Goal: Task Accomplishment & Management: Complete application form

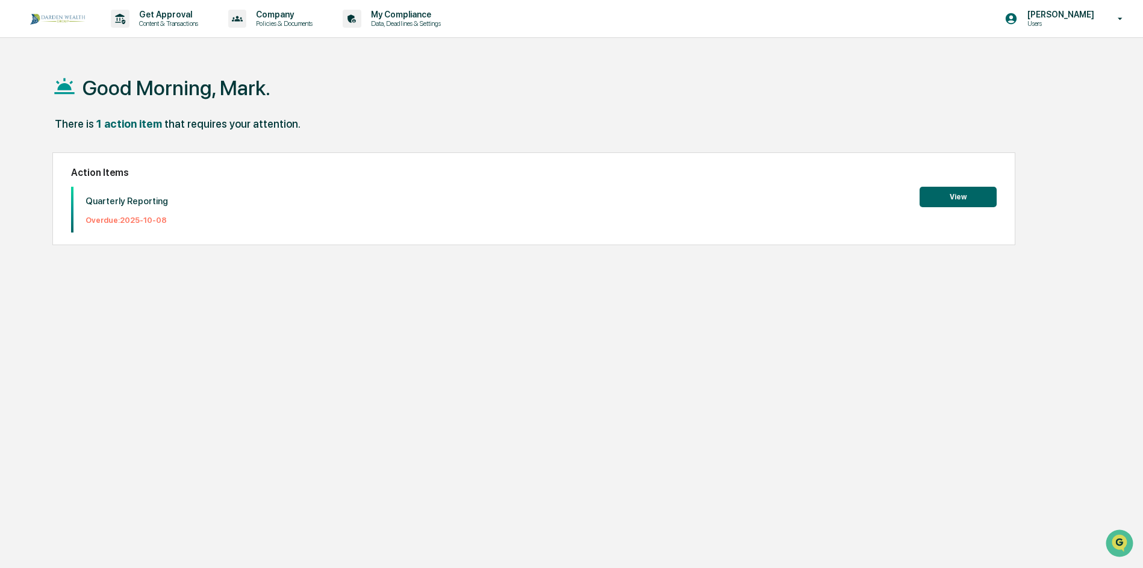
click at [949, 194] on button "View" at bounding box center [958, 197] width 77 height 20
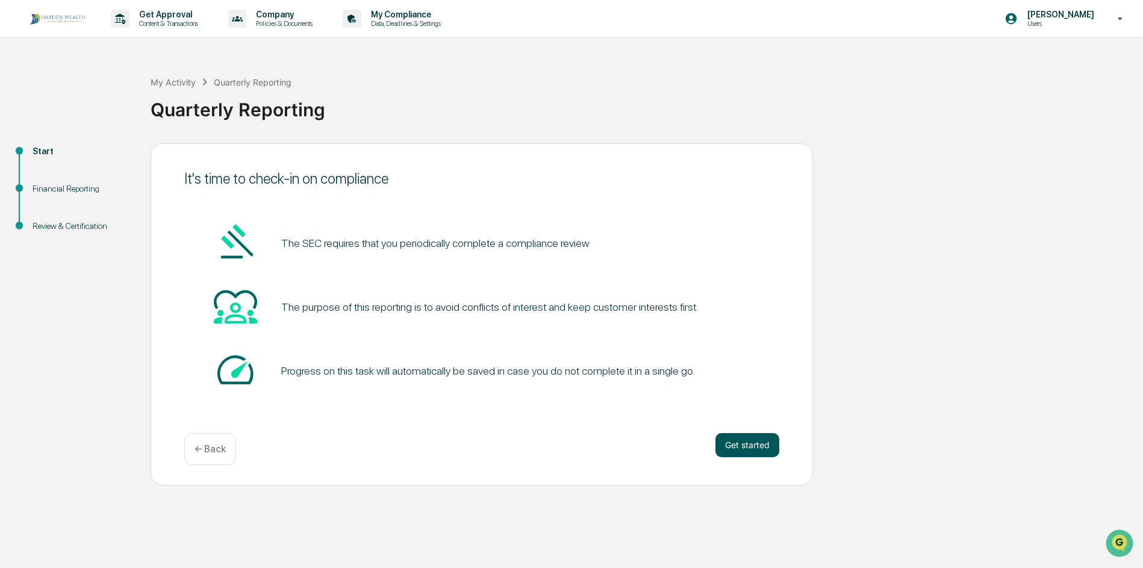
click at [755, 449] on button "Get started" at bounding box center [747, 445] width 64 height 24
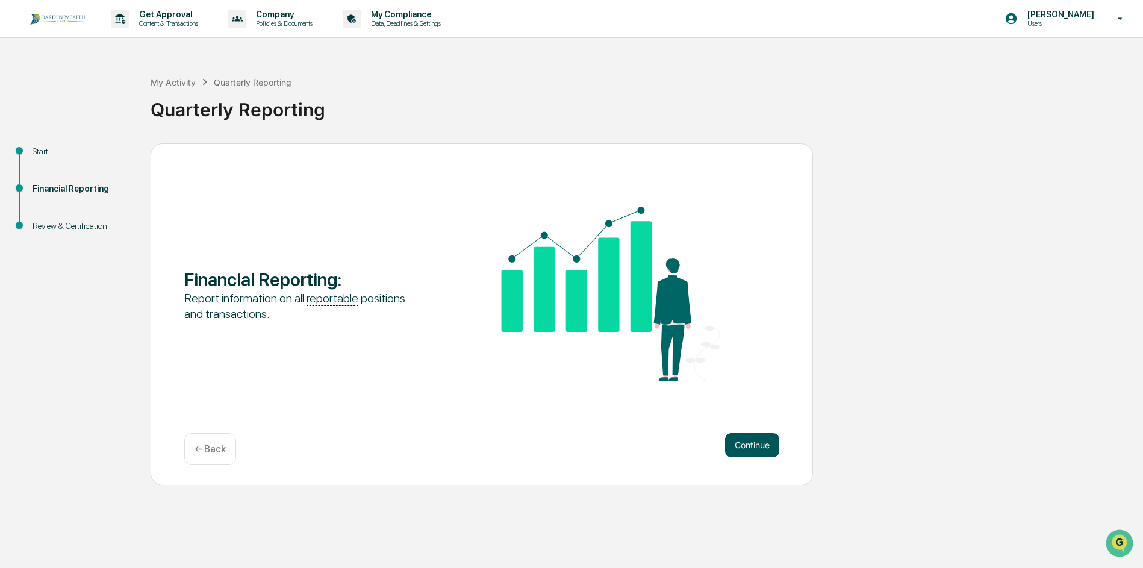
click at [753, 443] on button "Continue" at bounding box center [752, 445] width 54 height 24
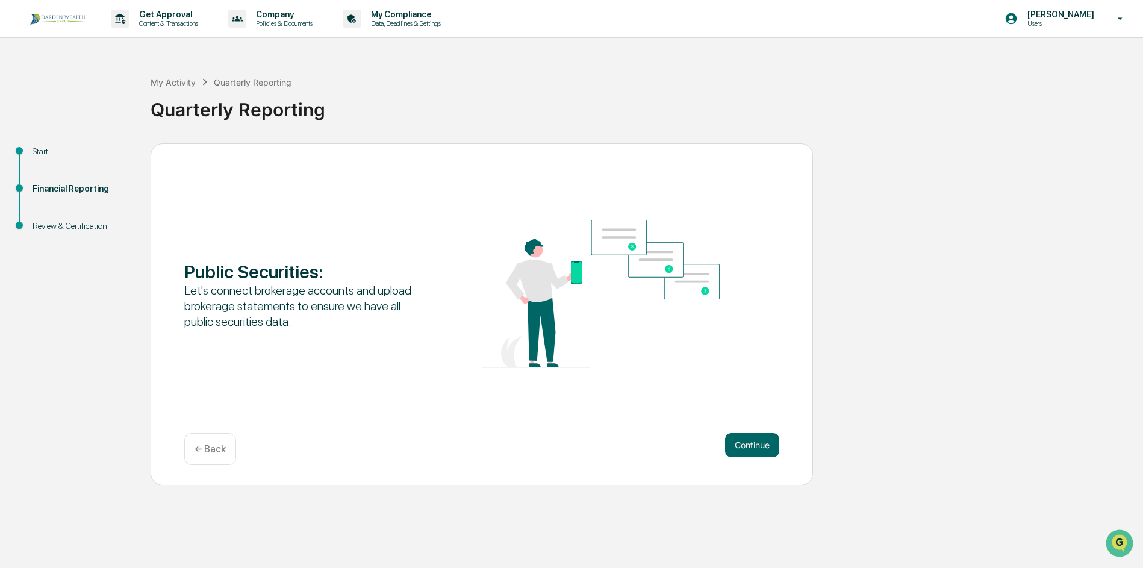
click at [753, 443] on button "Continue" at bounding box center [752, 445] width 54 height 24
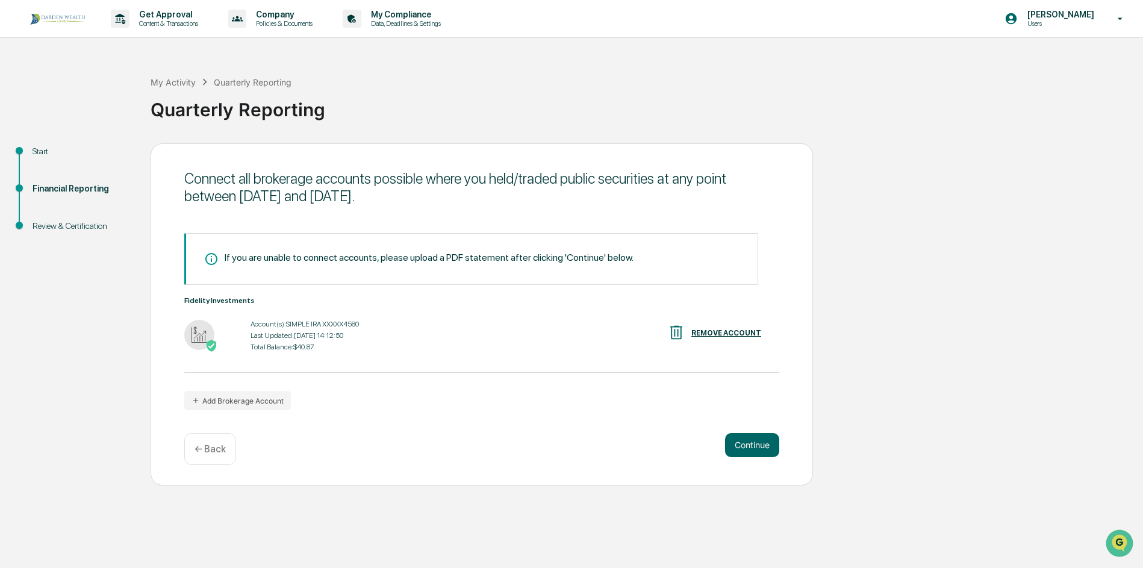
click at [753, 443] on button "Continue" at bounding box center [752, 445] width 54 height 24
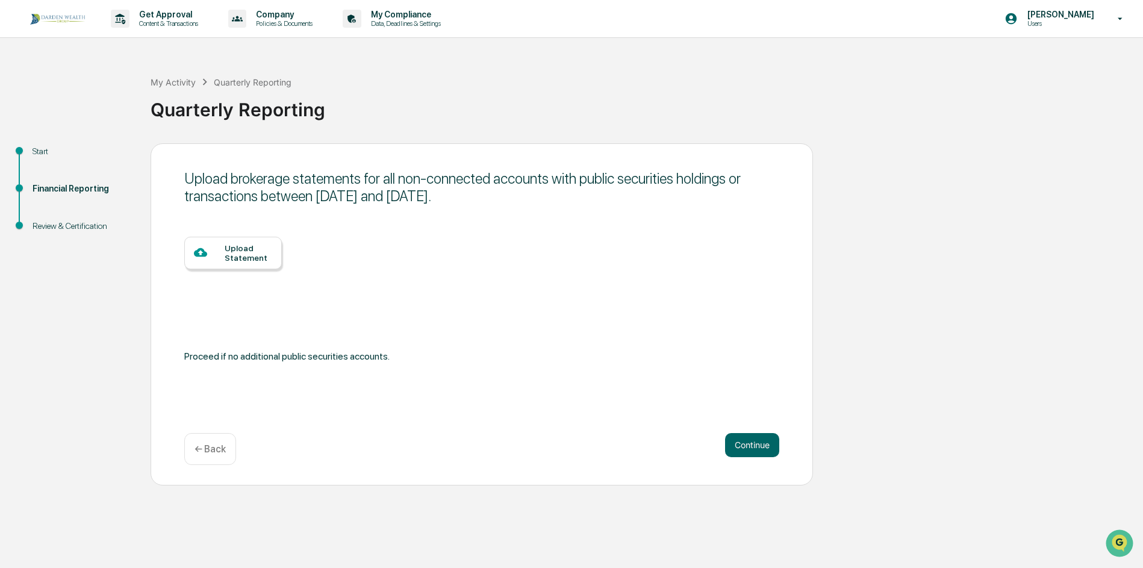
click at [753, 443] on button "Continue" at bounding box center [752, 445] width 54 height 24
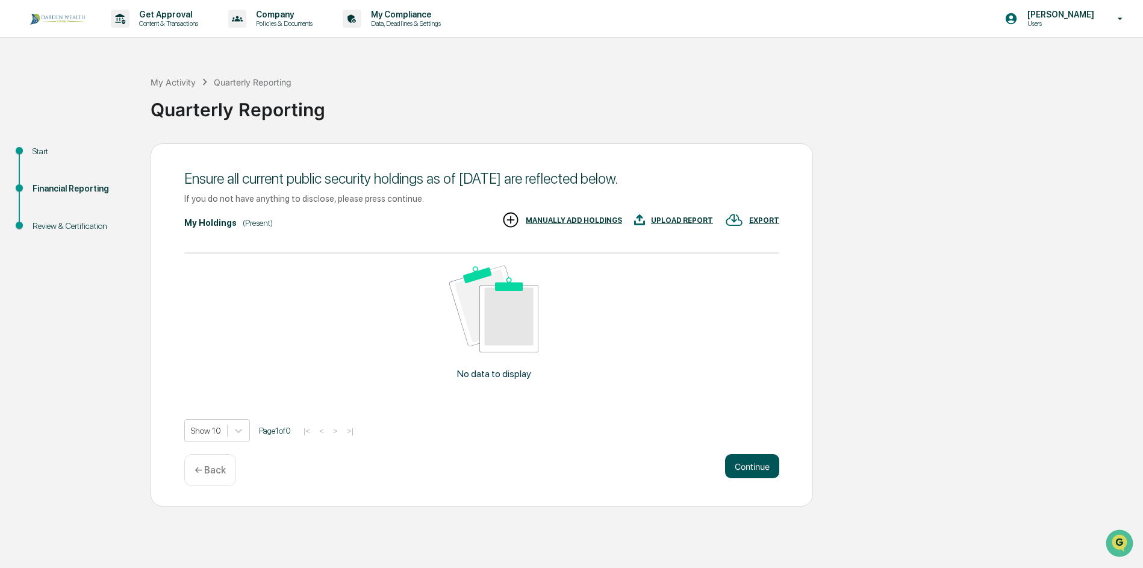
click at [750, 464] on button "Continue" at bounding box center [752, 466] width 54 height 24
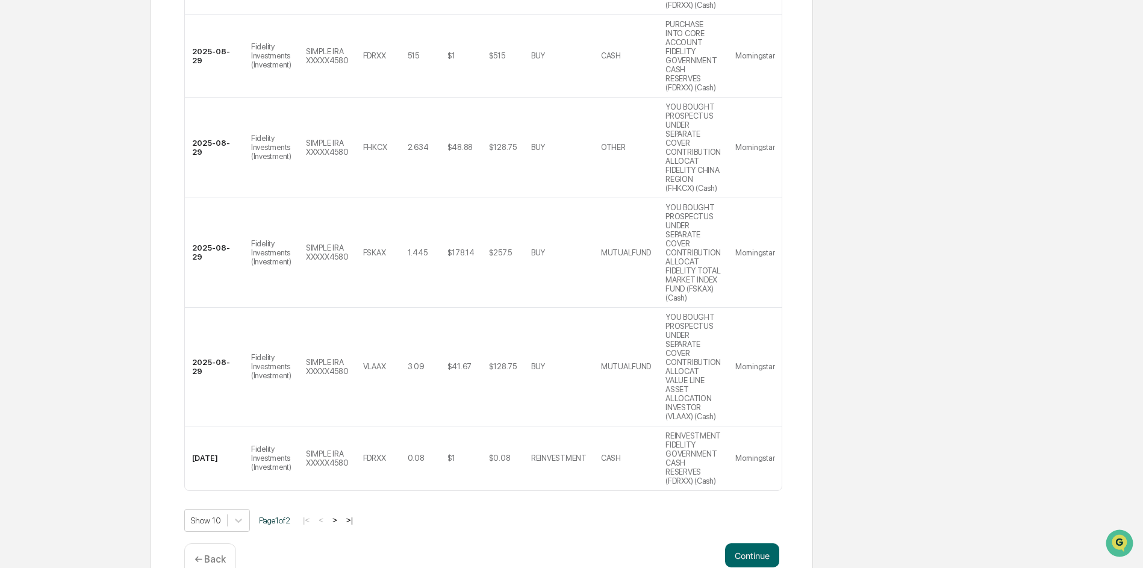
scroll to position [728, 0]
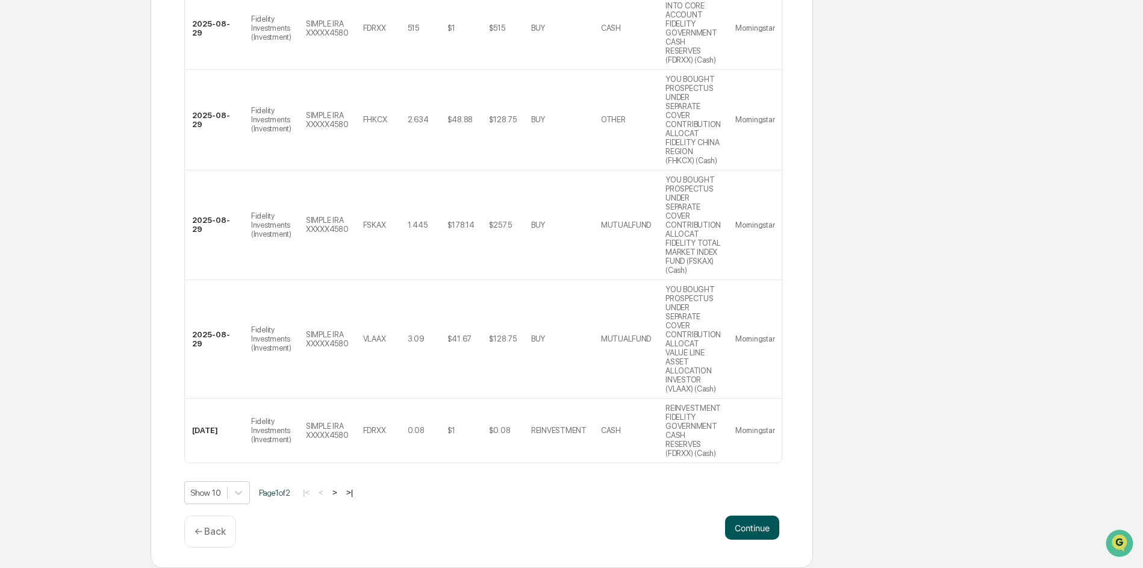
click at [749, 530] on button "Continue" at bounding box center [752, 528] width 54 height 24
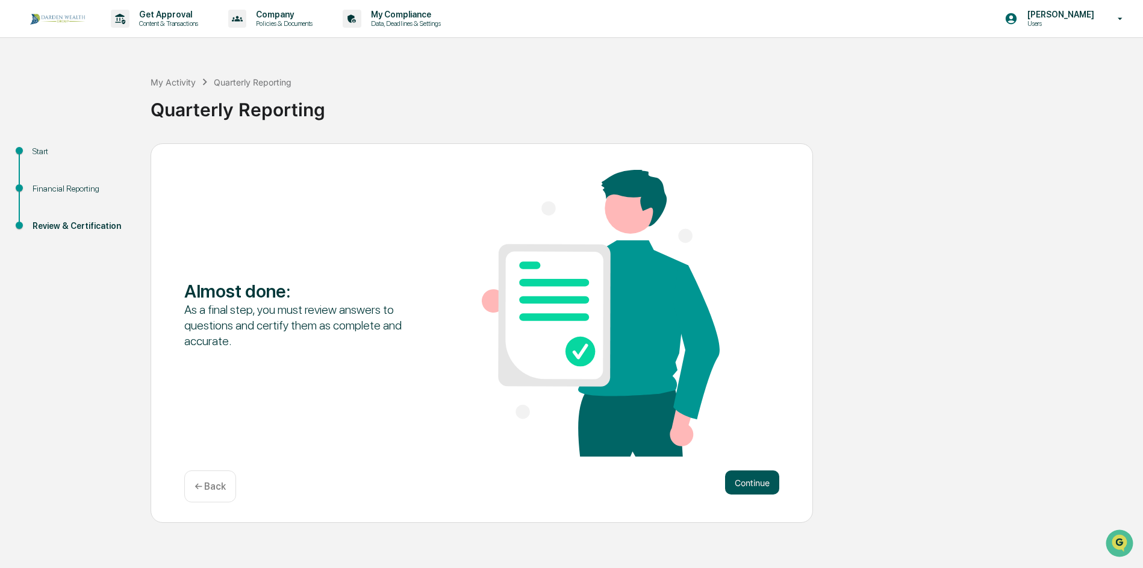
click at [751, 482] on button "Continue" at bounding box center [752, 482] width 54 height 24
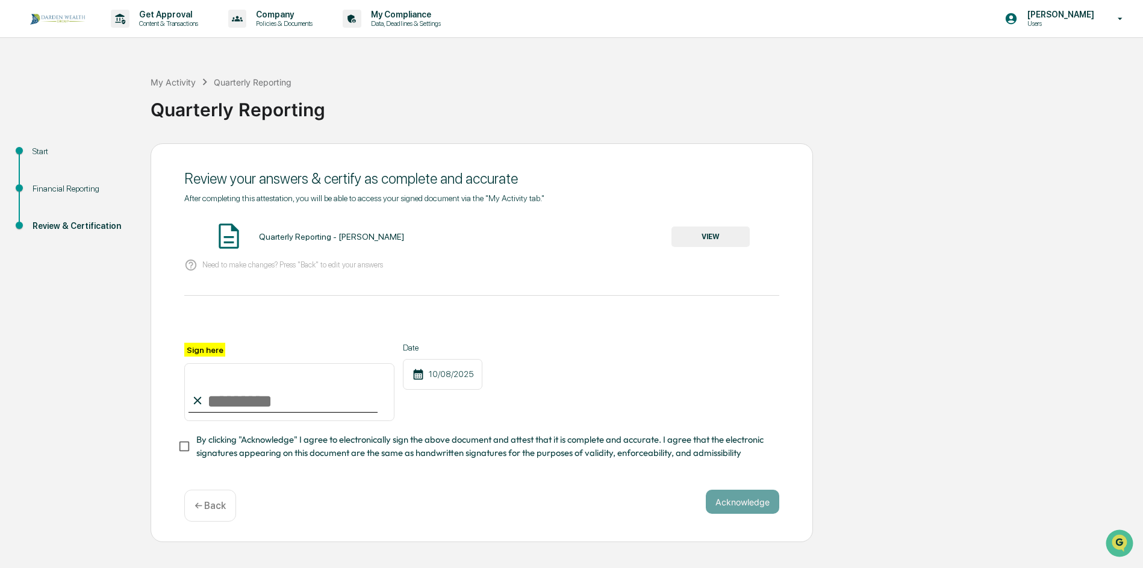
click at [220, 399] on input "Sign here" at bounding box center [289, 392] width 210 height 58
type input "**********"
click at [736, 501] on button "Acknowledge" at bounding box center [742, 502] width 73 height 24
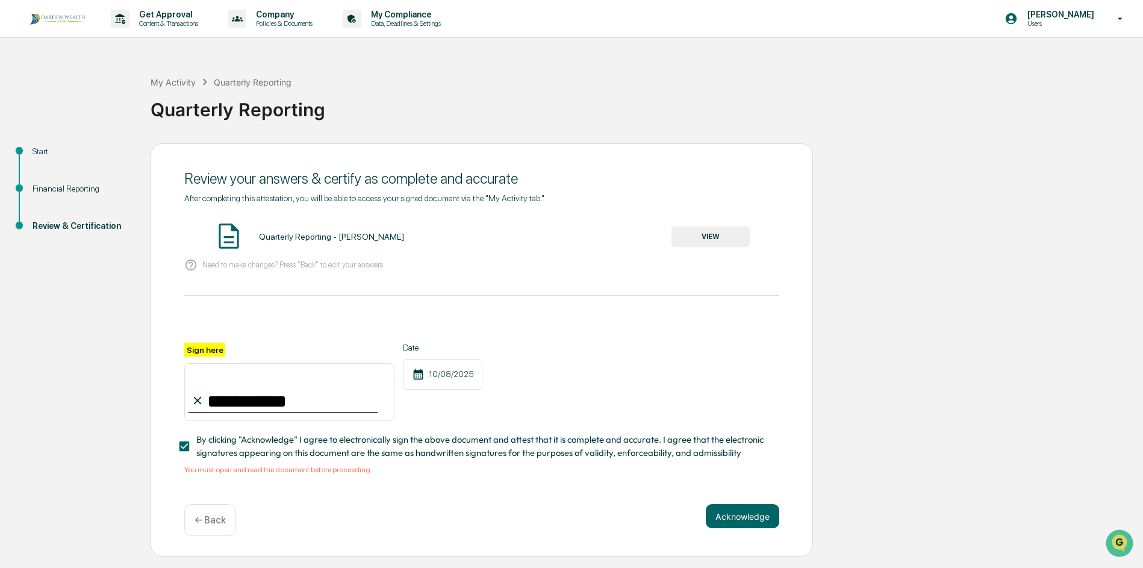
click at [710, 235] on button "VIEW" at bounding box center [711, 236] width 78 height 20
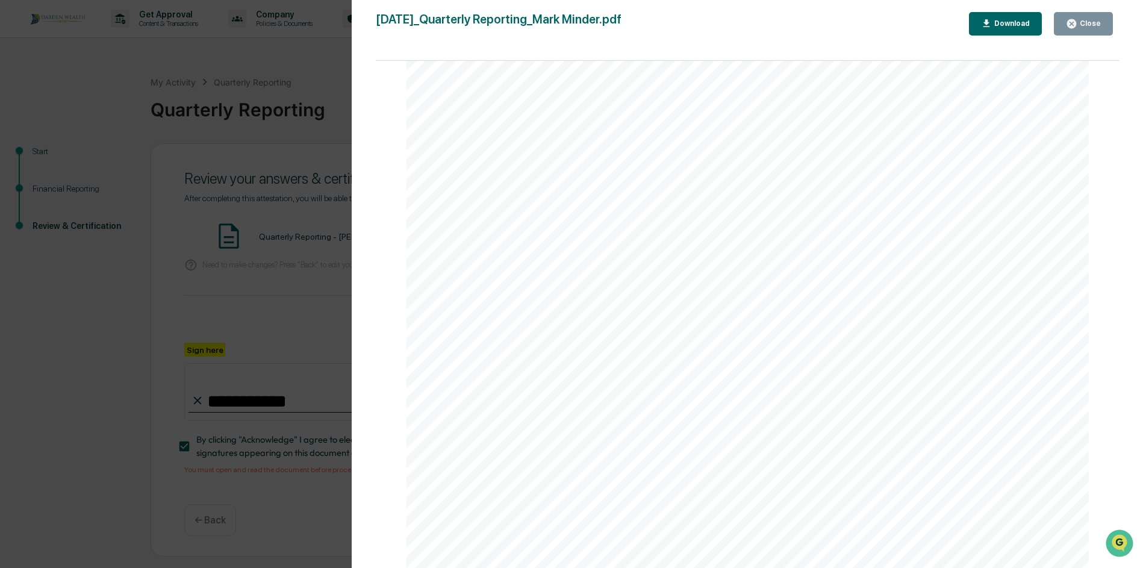
scroll to position [2498, 0]
click at [1077, 22] on icon "button" at bounding box center [1071, 23] width 11 height 11
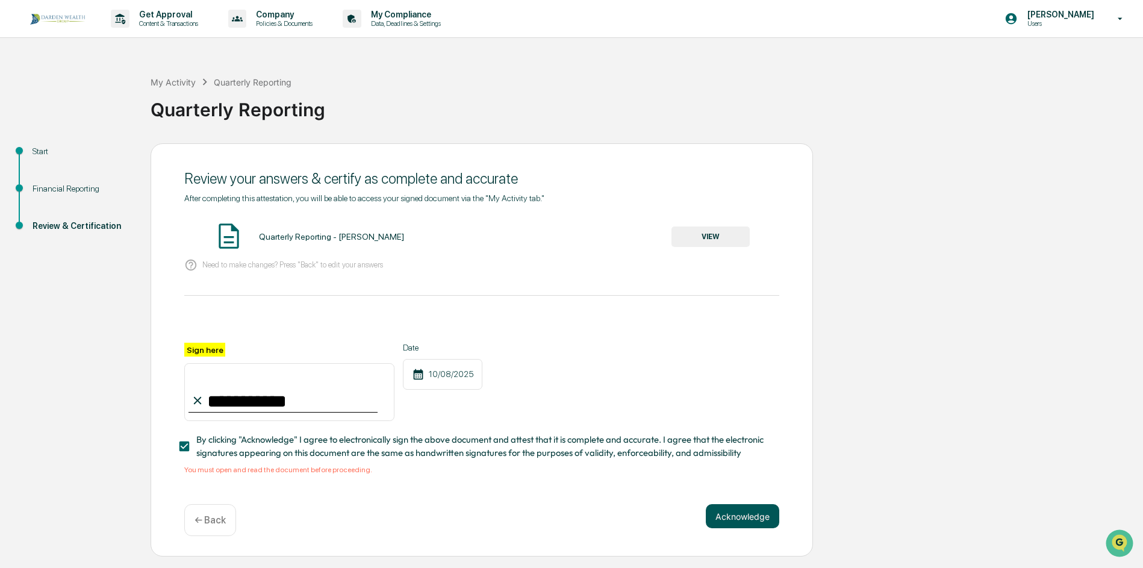
click at [739, 513] on button "Acknowledge" at bounding box center [742, 516] width 73 height 24
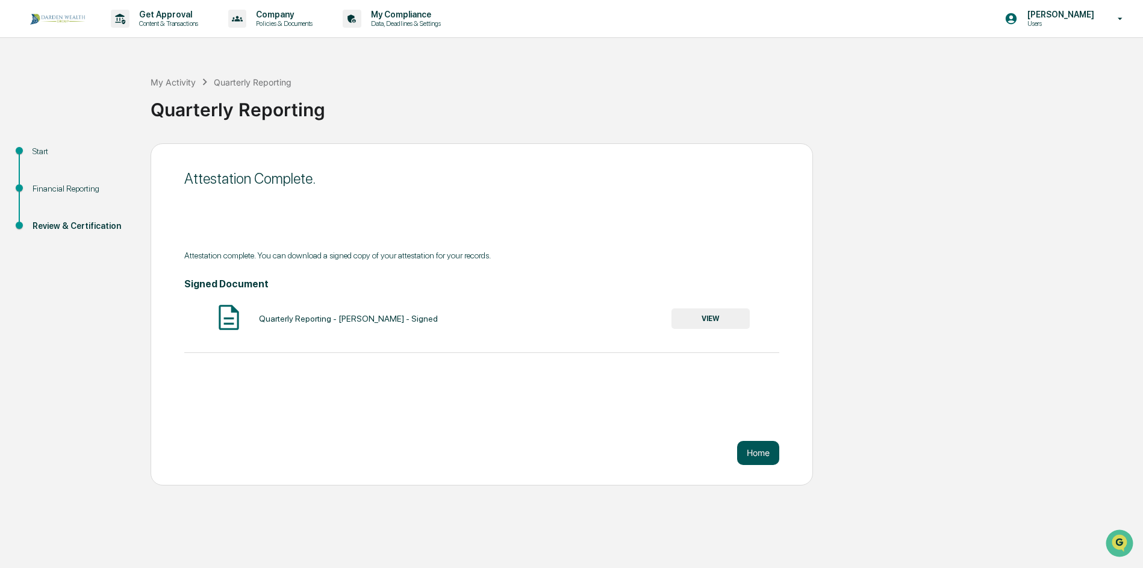
click at [765, 456] on button "Home" at bounding box center [758, 453] width 42 height 24
